Goal: Contribute content

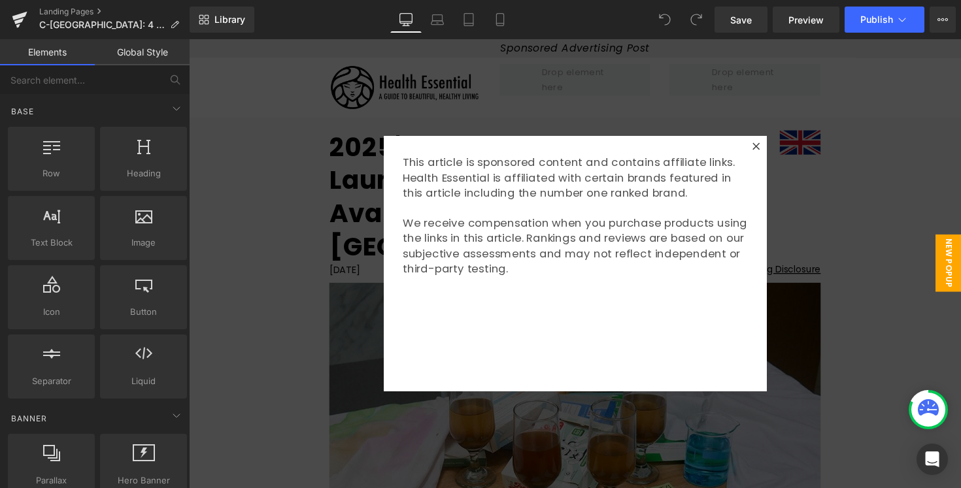
click at [902, 278] on div at bounding box center [584, 269] width 791 height 460
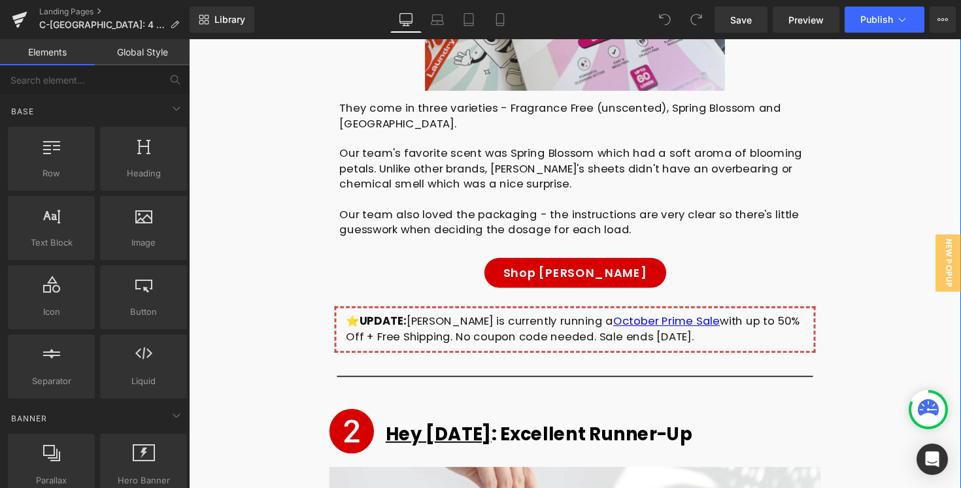
scroll to position [4735, 0]
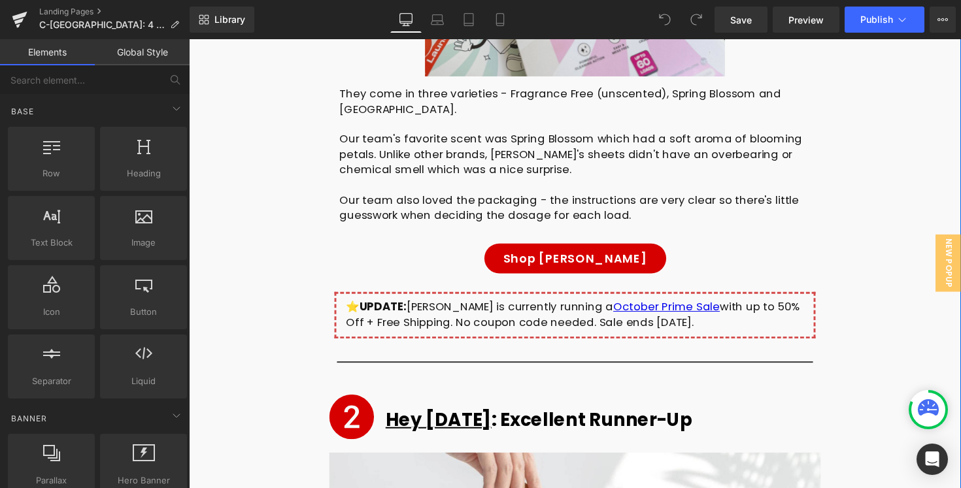
click at [434, 306] on div "⭐️ UPDATE: Freddie is currently running a October Prime Sale with up to 50% Off…" at bounding box center [584, 321] width 469 height 31
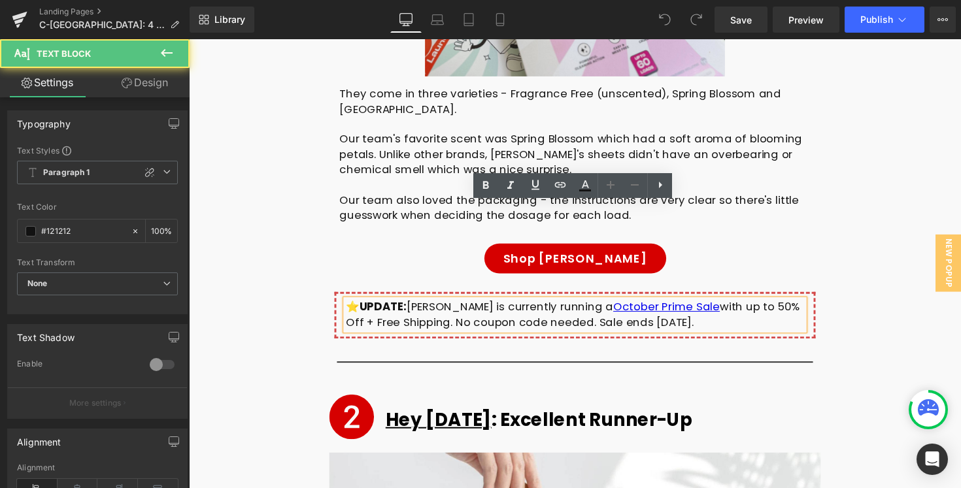
click at [360, 306] on div "⭐️ UPDATE: Freddie is currently running a October Prime Sale with up to 50% Off…" at bounding box center [584, 321] width 469 height 31
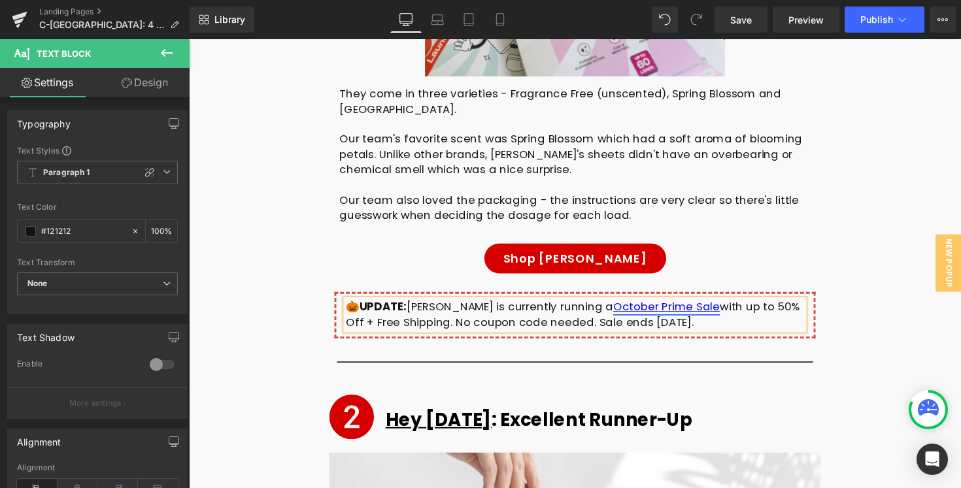
click at [663, 305] on link "October Prime Sale" at bounding box center [677, 313] width 109 height 16
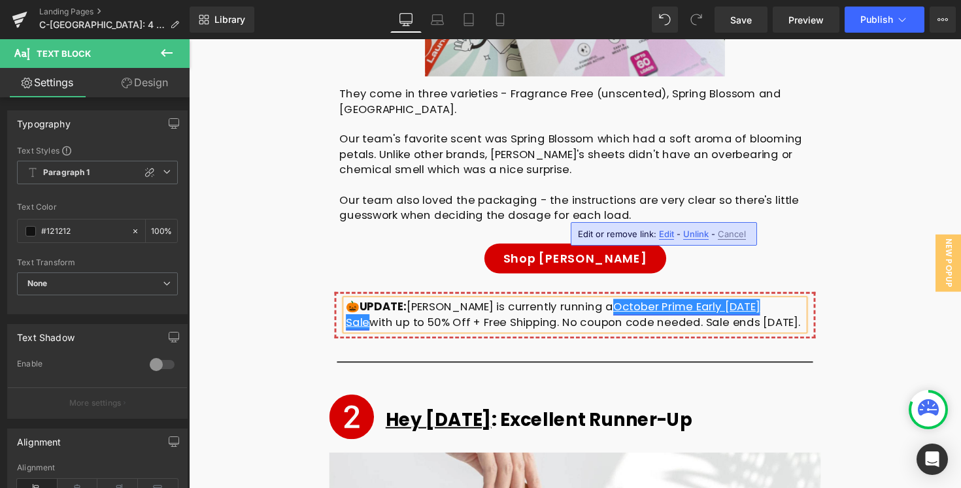
click at [661, 305] on link "October Prime Early [DATE] Sale" at bounding box center [562, 320] width 424 height 31
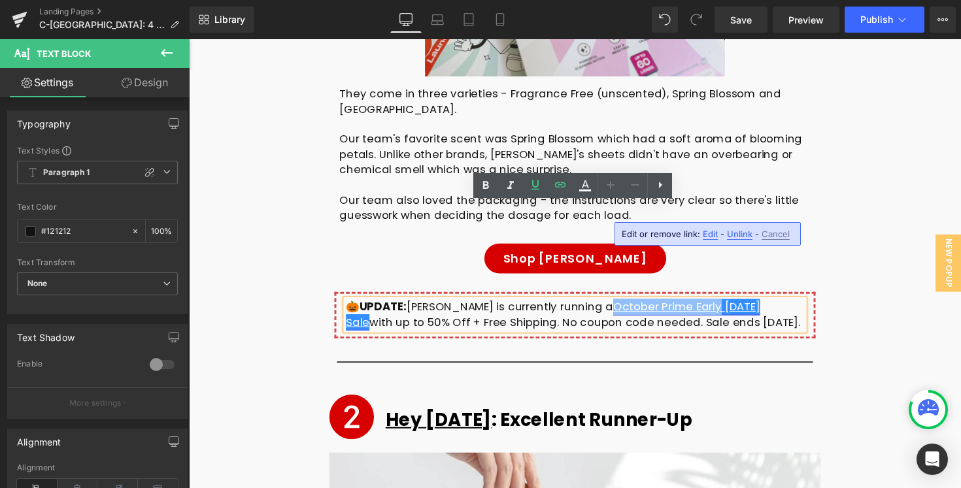
drag, startPoint x: 661, startPoint y: 214, endPoint x: 598, endPoint y: 216, distance: 62.8
click at [598, 305] on link "October Prime Early [DATE] Sale" at bounding box center [562, 320] width 424 height 31
click at [631, 305] on link "October Prime Early [DATE] Sale" at bounding box center [562, 320] width 424 height 31
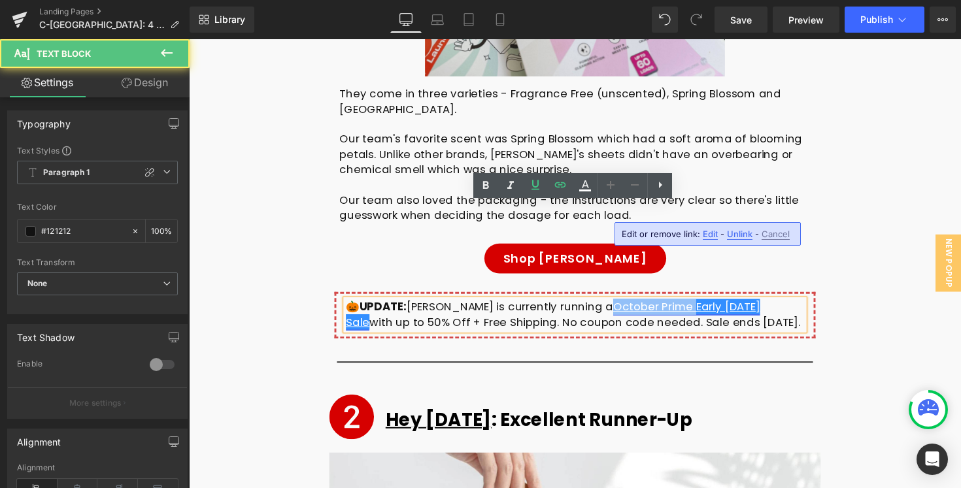
drag, startPoint x: 661, startPoint y: 217, endPoint x: 580, endPoint y: 216, distance: 81.7
click at [580, 305] on link "October Prime Early [DATE] Sale" at bounding box center [562, 320] width 424 height 31
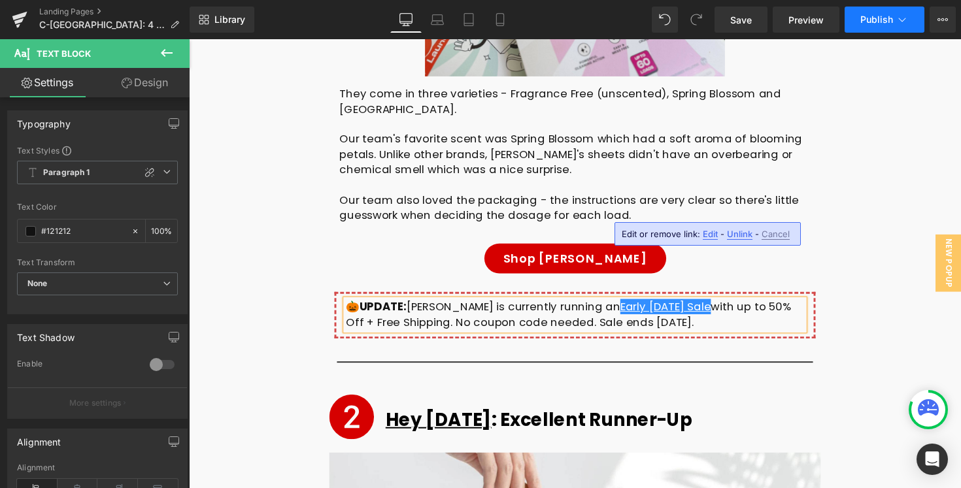
click at [872, 13] on button "Publish" at bounding box center [884, 20] width 80 height 26
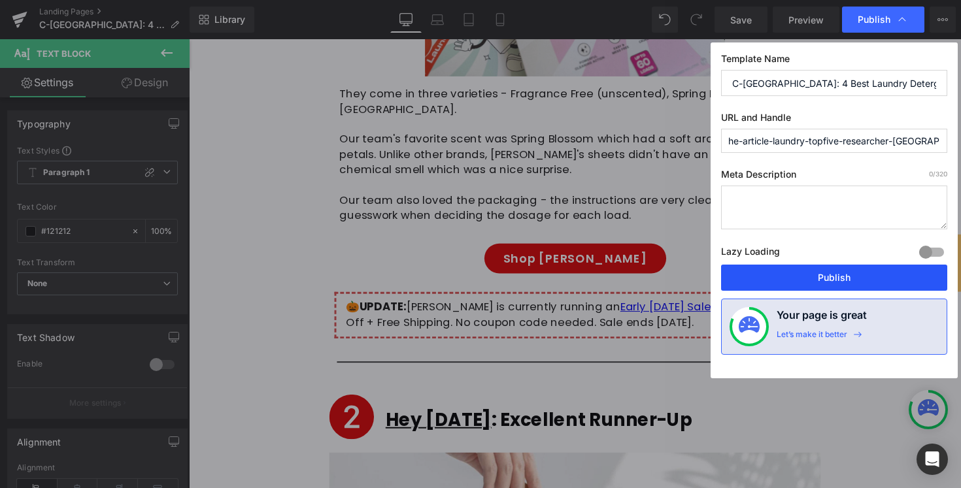
click at [798, 276] on button "Publish" at bounding box center [834, 278] width 226 height 26
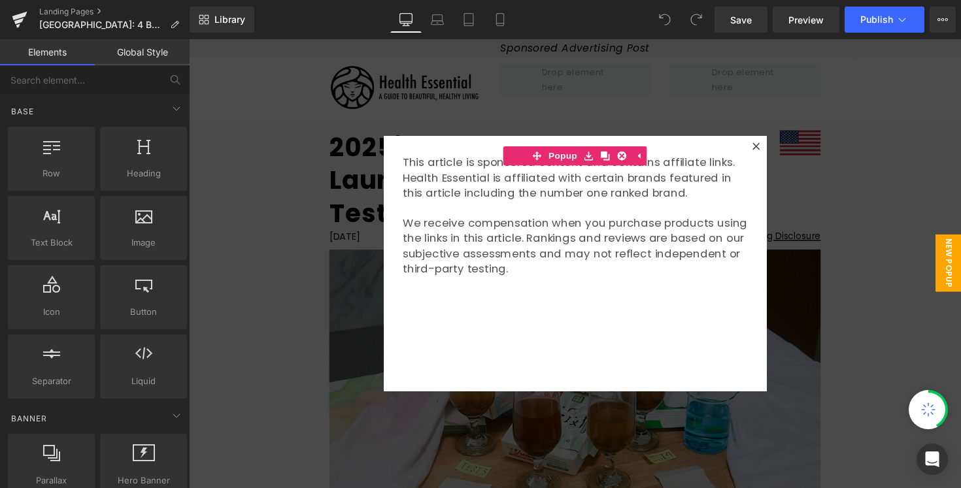
click at [842, 200] on div at bounding box center [584, 269] width 791 height 460
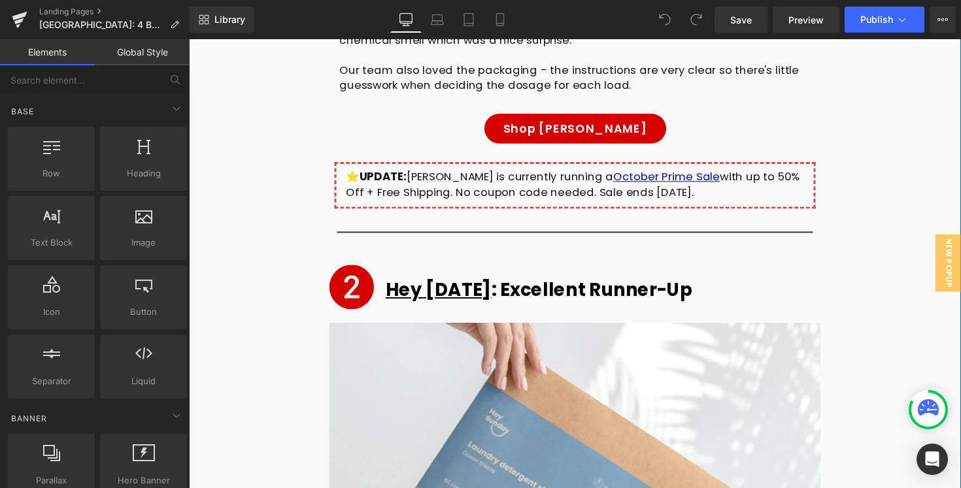
scroll to position [4823, 0]
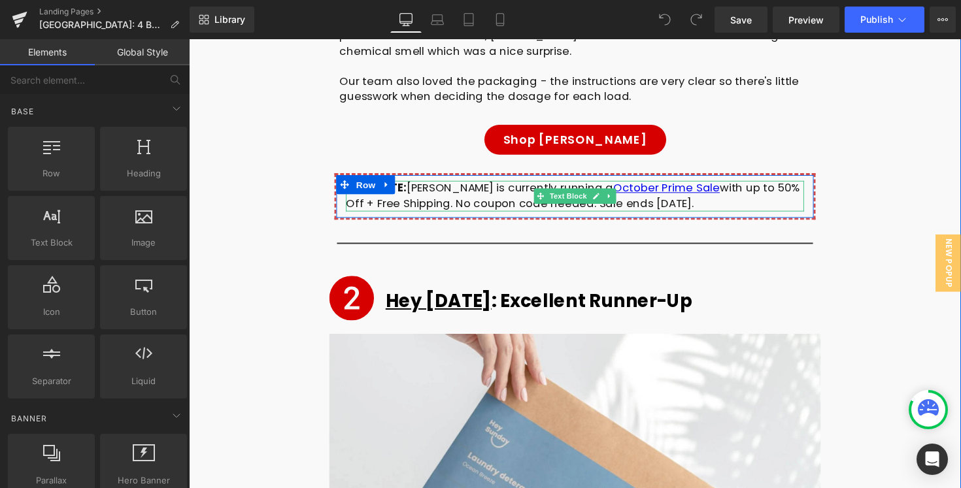
click at [459, 184] on div "⭐️ UPDATE: [PERSON_NAME] is currently running a October Prime Sale with up to 5…" at bounding box center [584, 199] width 469 height 31
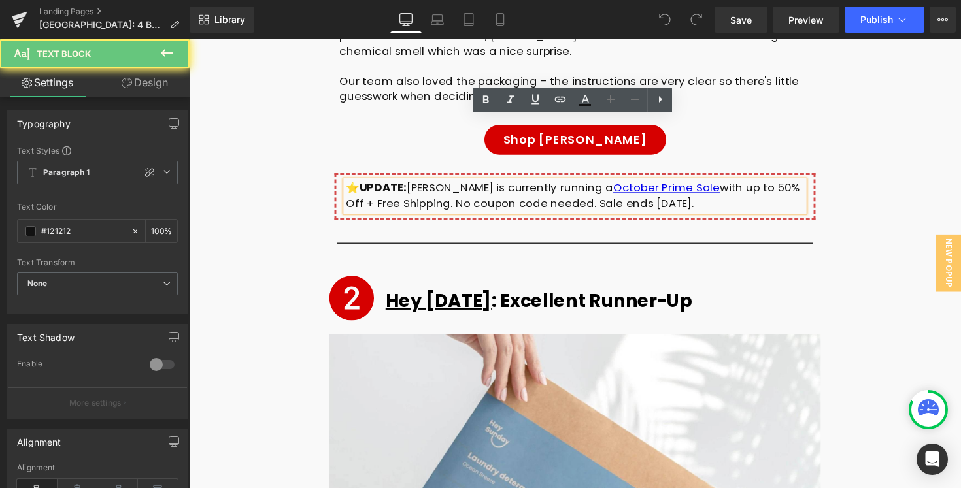
click at [359, 184] on div "⭐️ UPDATE: [PERSON_NAME] is currently running a October Prime Sale with up to 5…" at bounding box center [584, 199] width 469 height 31
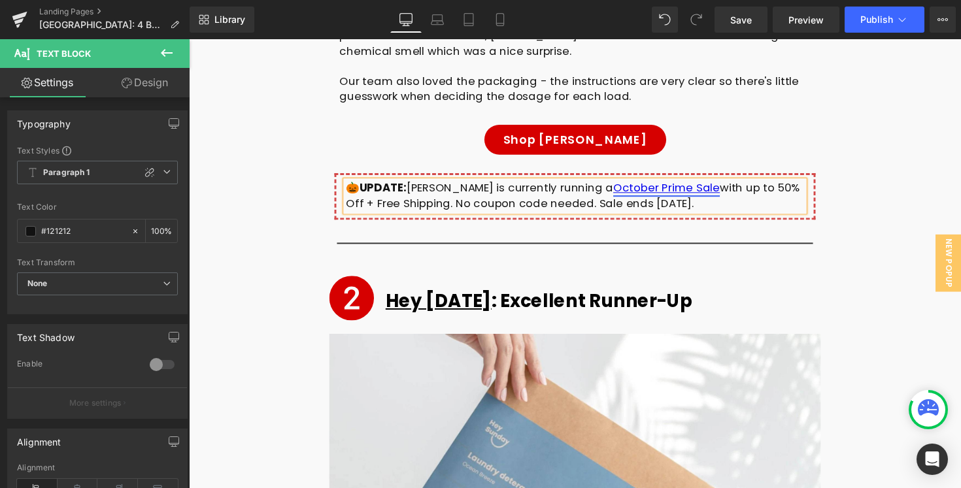
click at [661, 184] on link "October Prime Sale" at bounding box center [677, 192] width 109 height 16
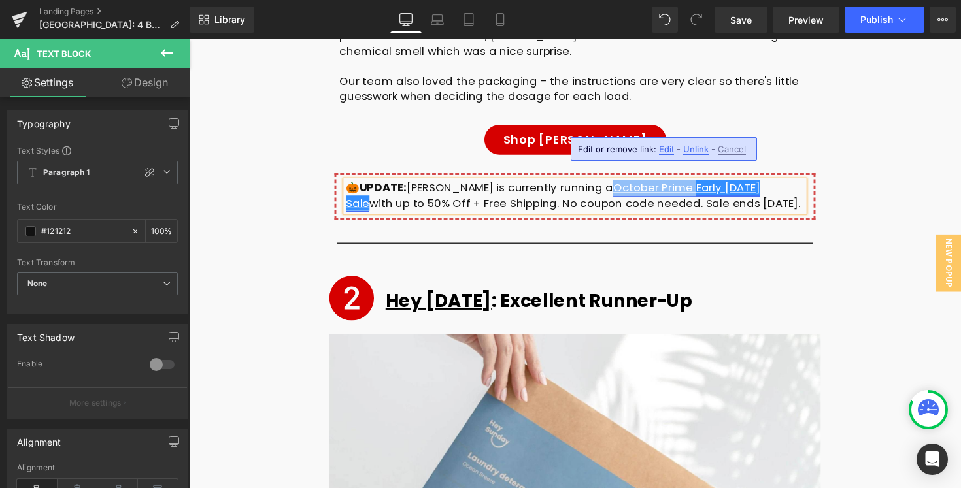
drag, startPoint x: 662, startPoint y: 130, endPoint x: 578, endPoint y: 129, distance: 84.3
click at [578, 184] on link "October Prime Early [DATE] Sale" at bounding box center [562, 199] width 424 height 31
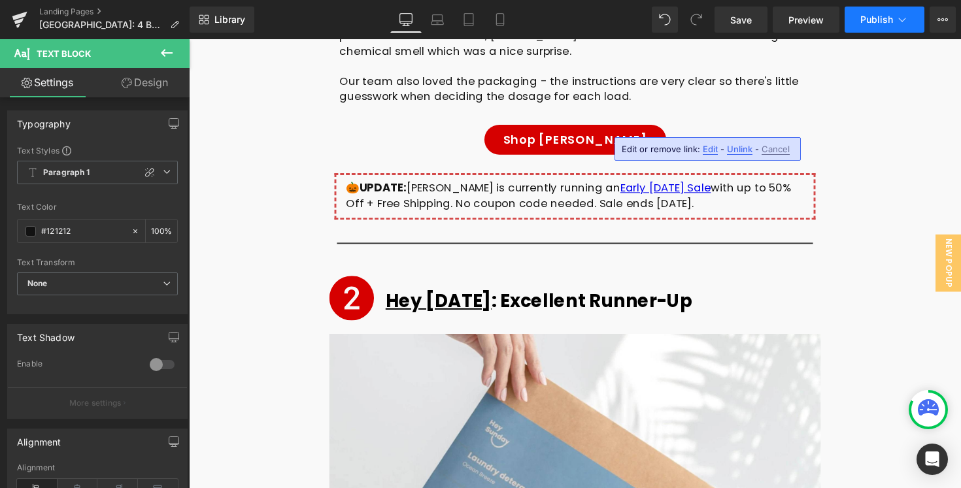
click at [878, 12] on button "Publish" at bounding box center [884, 20] width 80 height 26
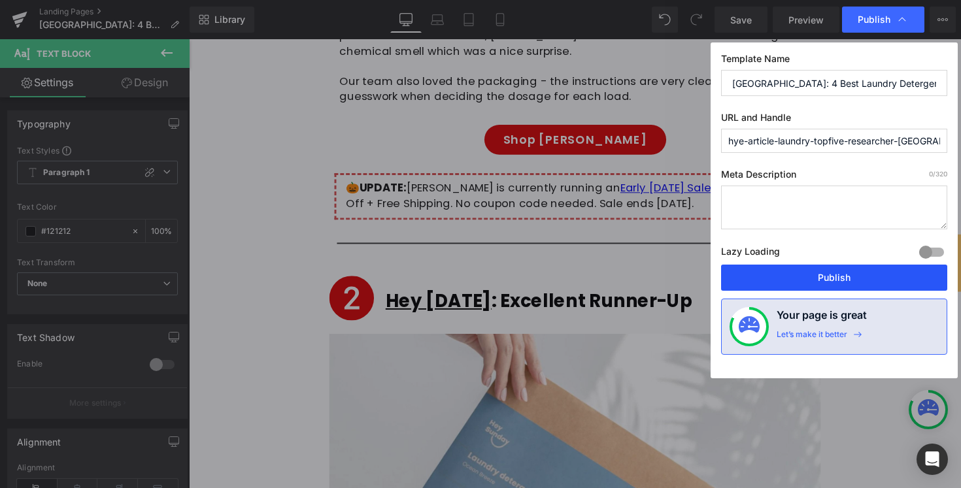
click at [813, 291] on button "Publish" at bounding box center [834, 278] width 226 height 26
